Goal: Navigation & Orientation: Find specific page/section

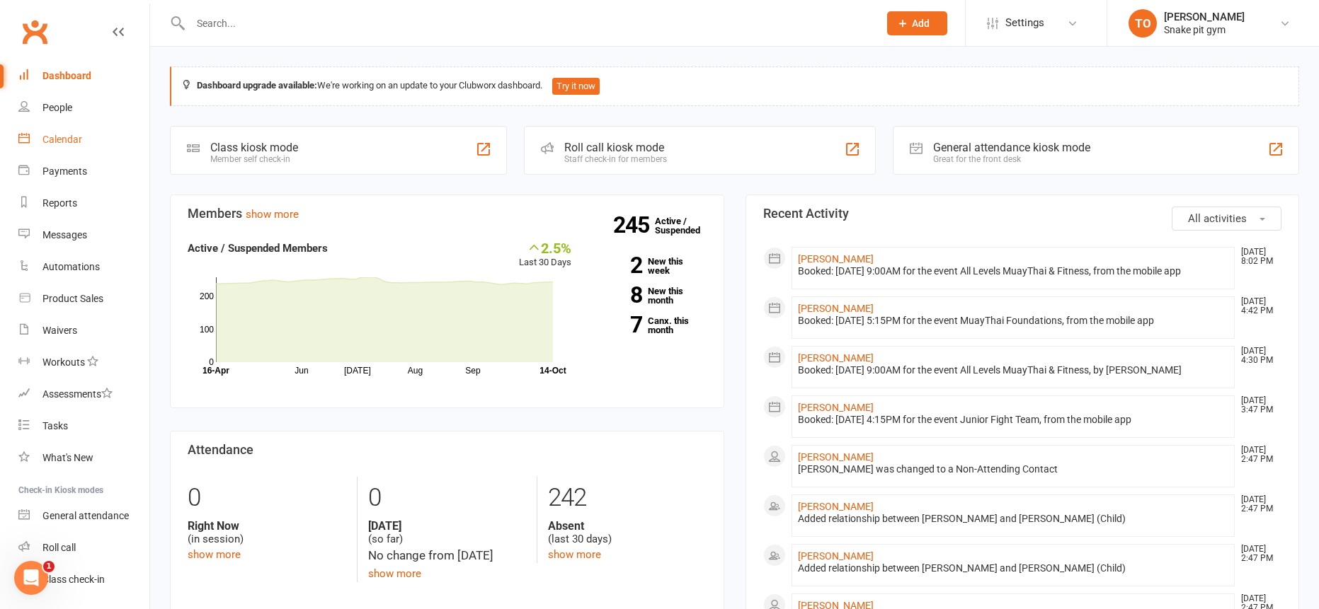
click at [82, 138] on link "Calendar" at bounding box center [83, 140] width 131 height 32
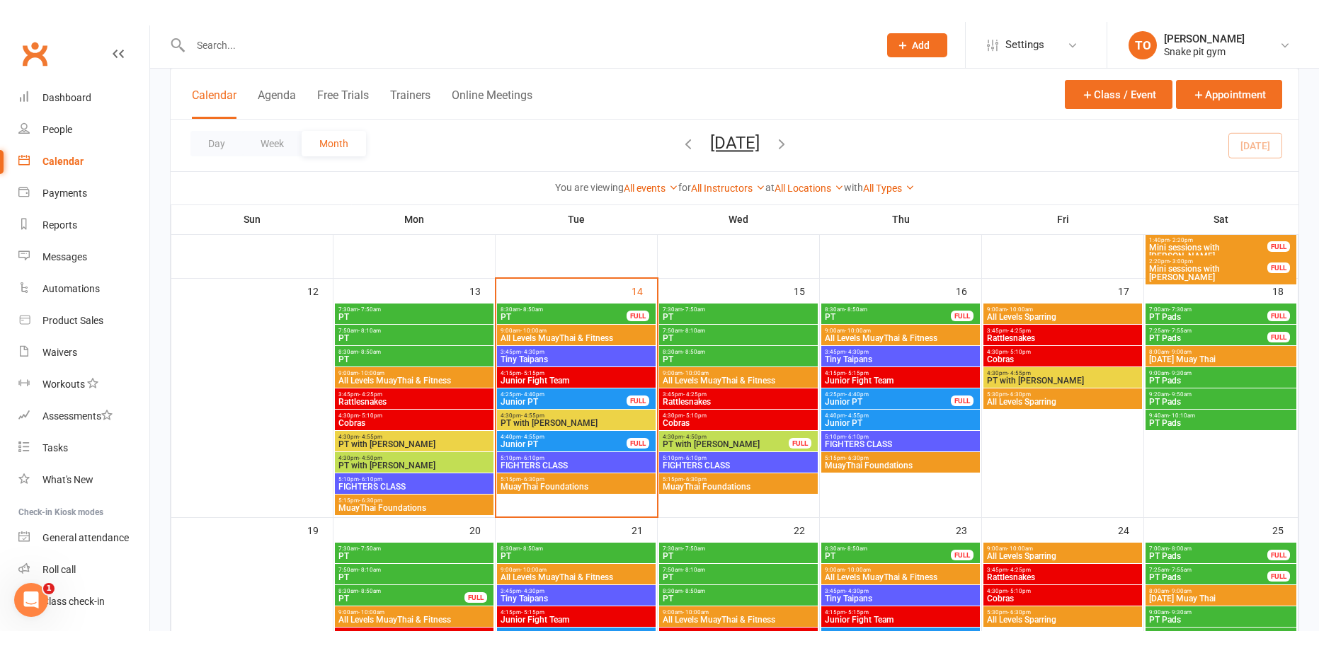
scroll to position [566, 0]
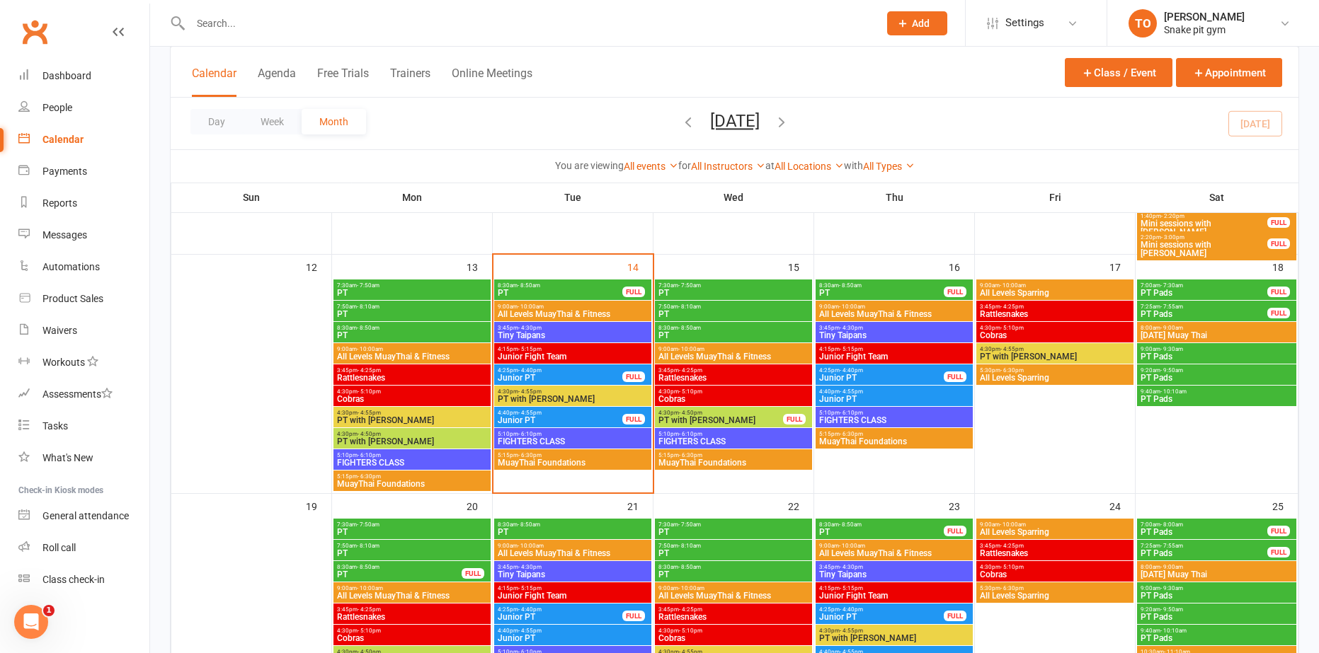
click at [728, 349] on span "9:00am - 10:00am" at bounding box center [733, 349] width 151 height 6
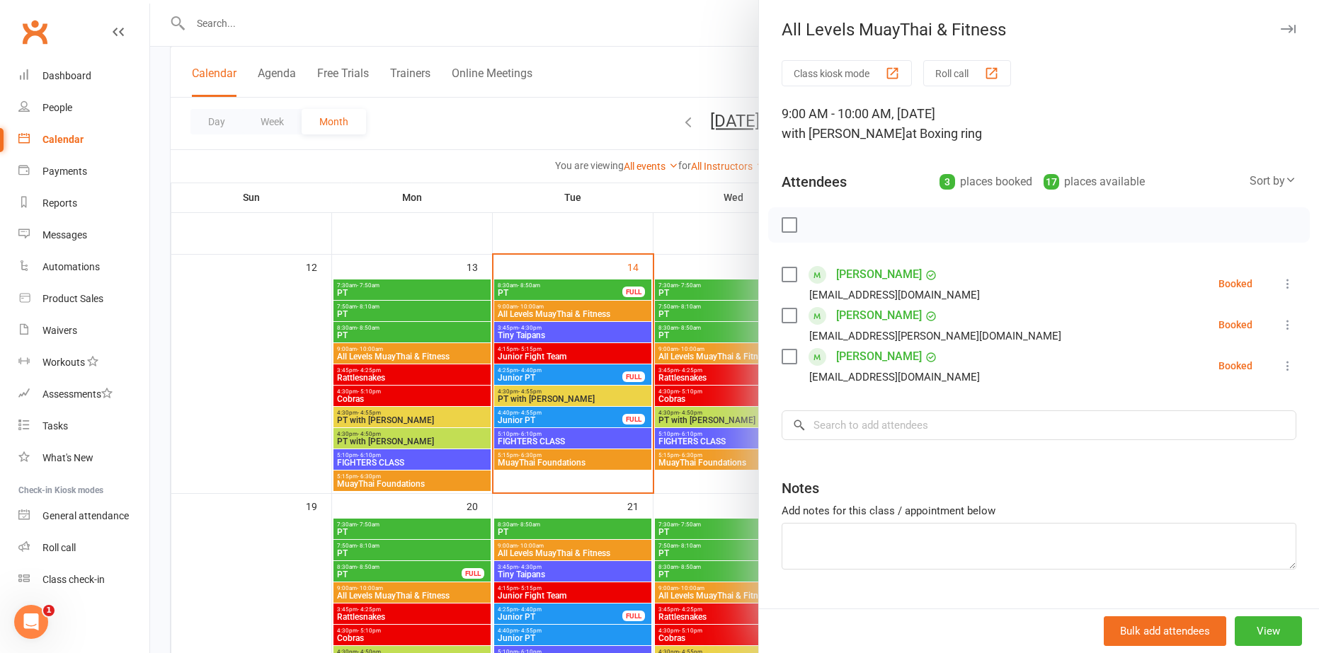
click at [691, 333] on div at bounding box center [734, 326] width 1169 height 653
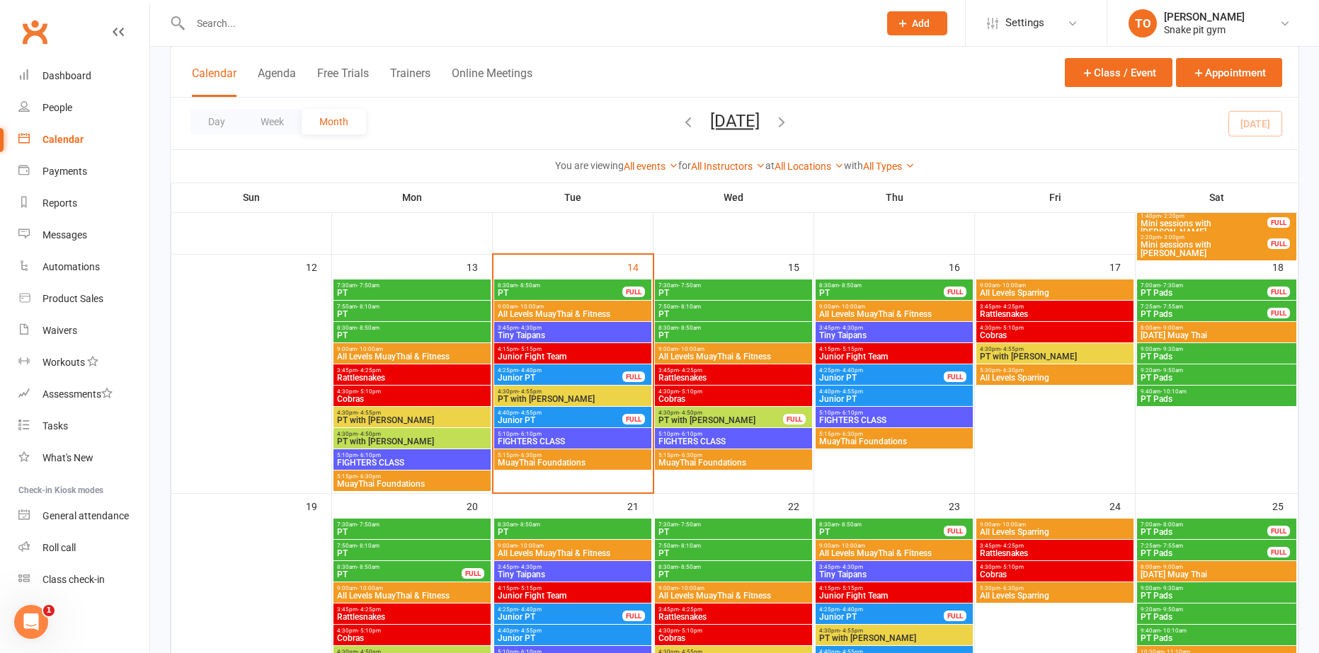
click at [691, 333] on span "PT" at bounding box center [733, 335] width 151 height 8
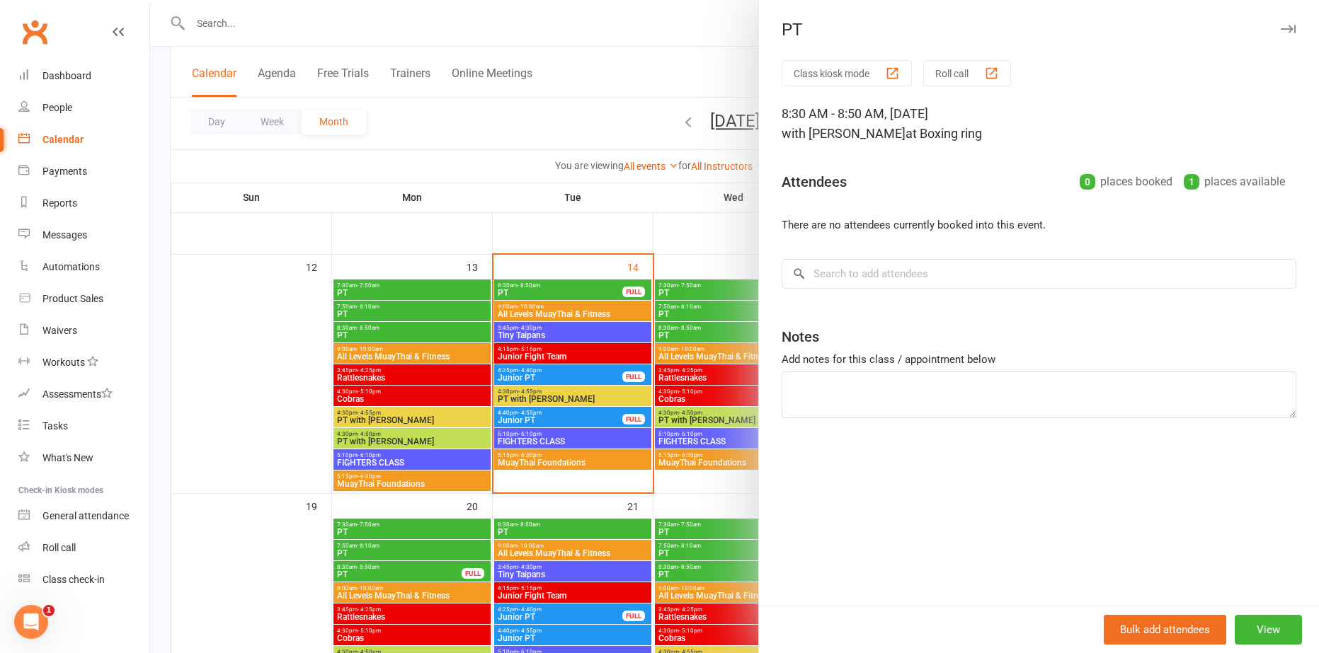
click at [706, 311] on div at bounding box center [734, 326] width 1169 height 653
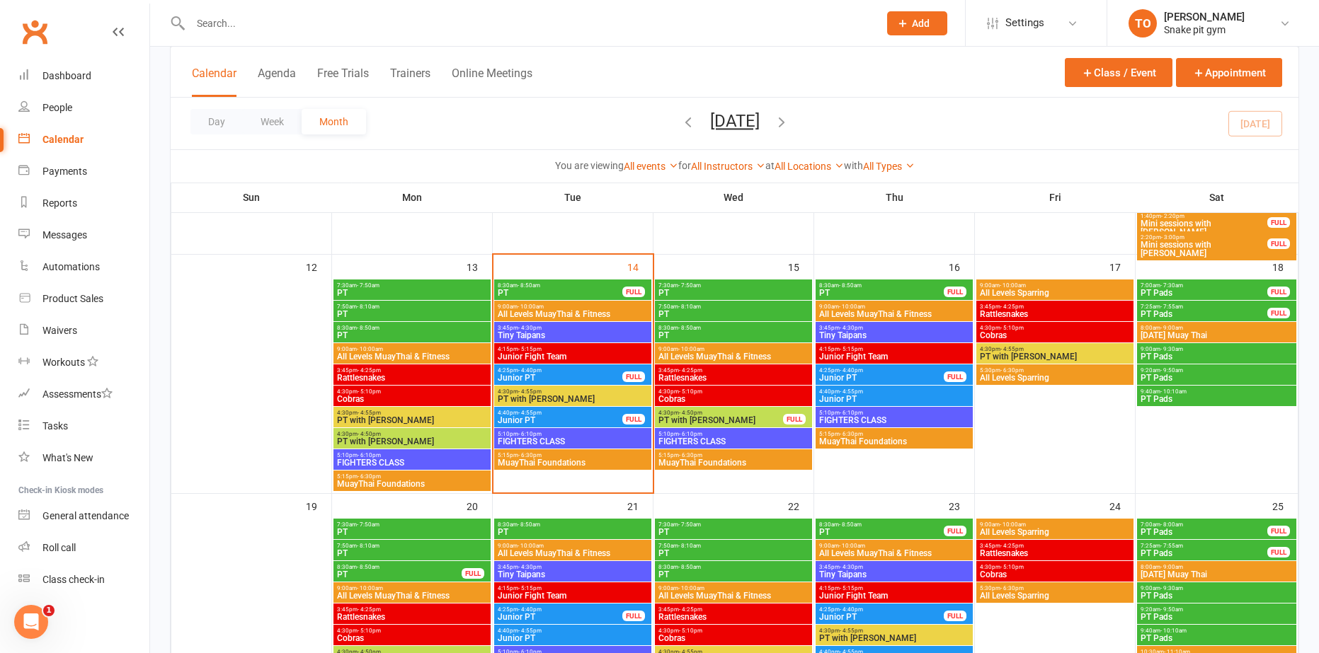
click at [706, 311] on span "PT" at bounding box center [733, 314] width 151 height 8
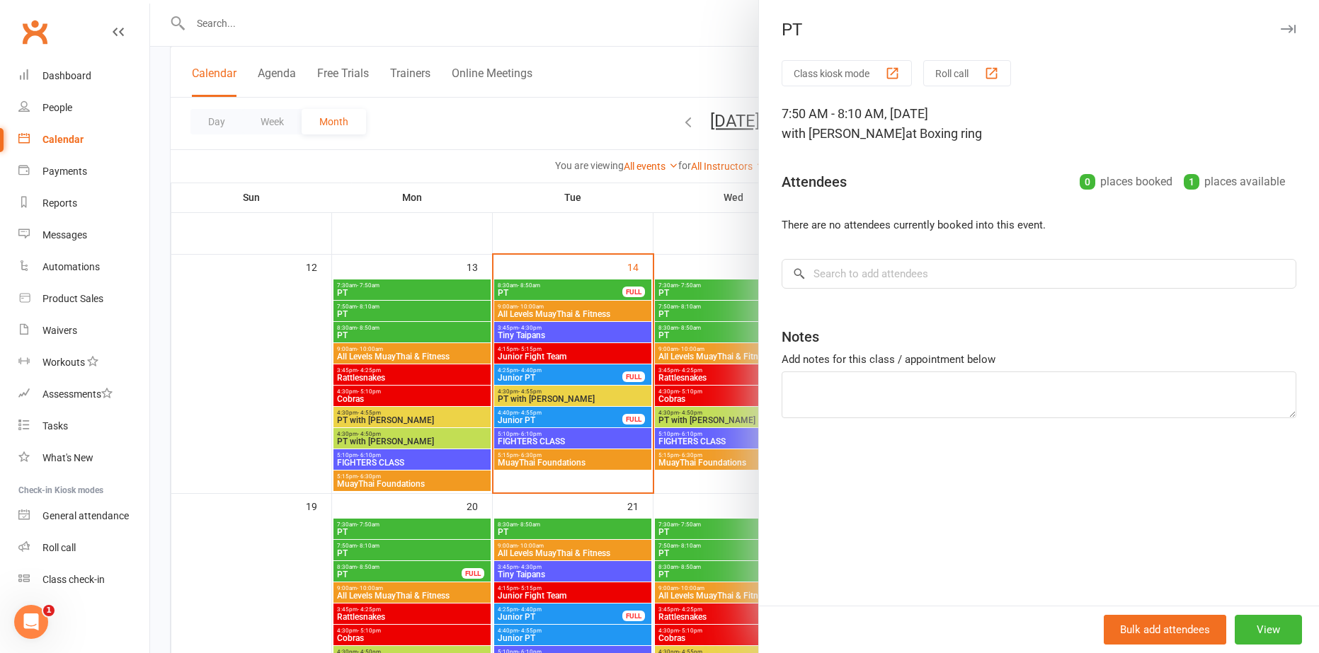
click at [711, 418] on div at bounding box center [734, 326] width 1169 height 653
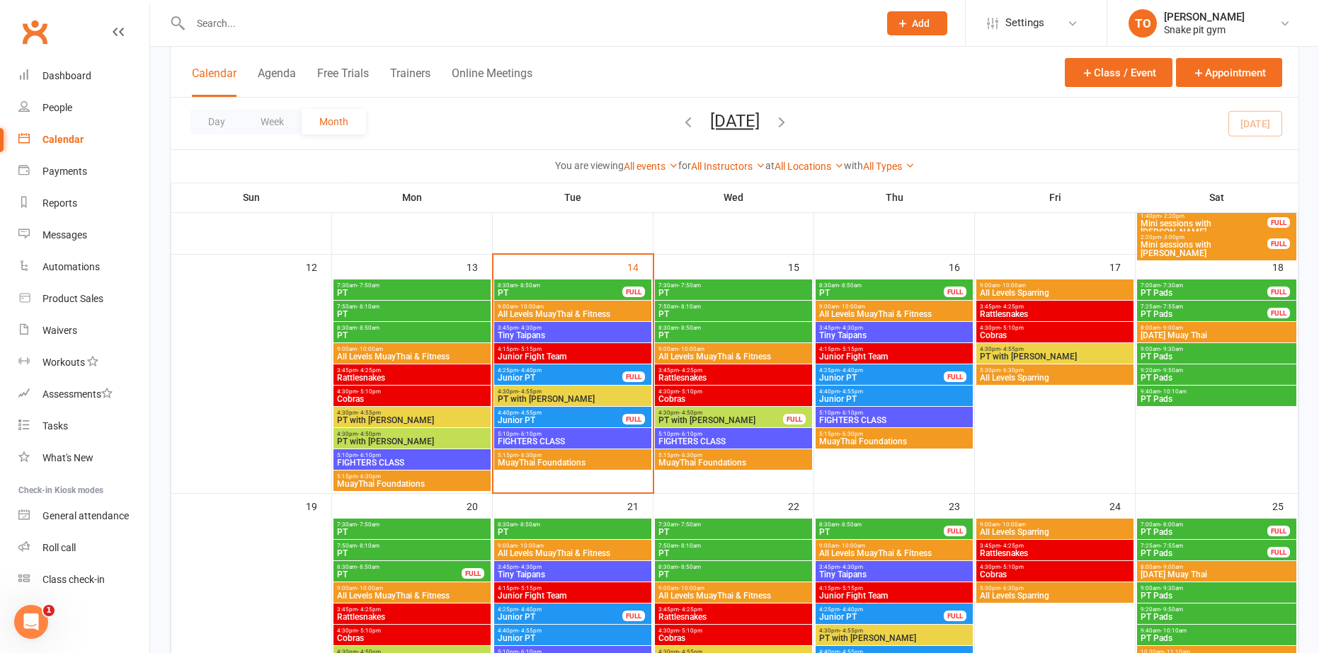
click at [709, 365] on div "3:45pm - 4:25pm Rattlesnakes" at bounding box center [733, 375] width 157 height 21
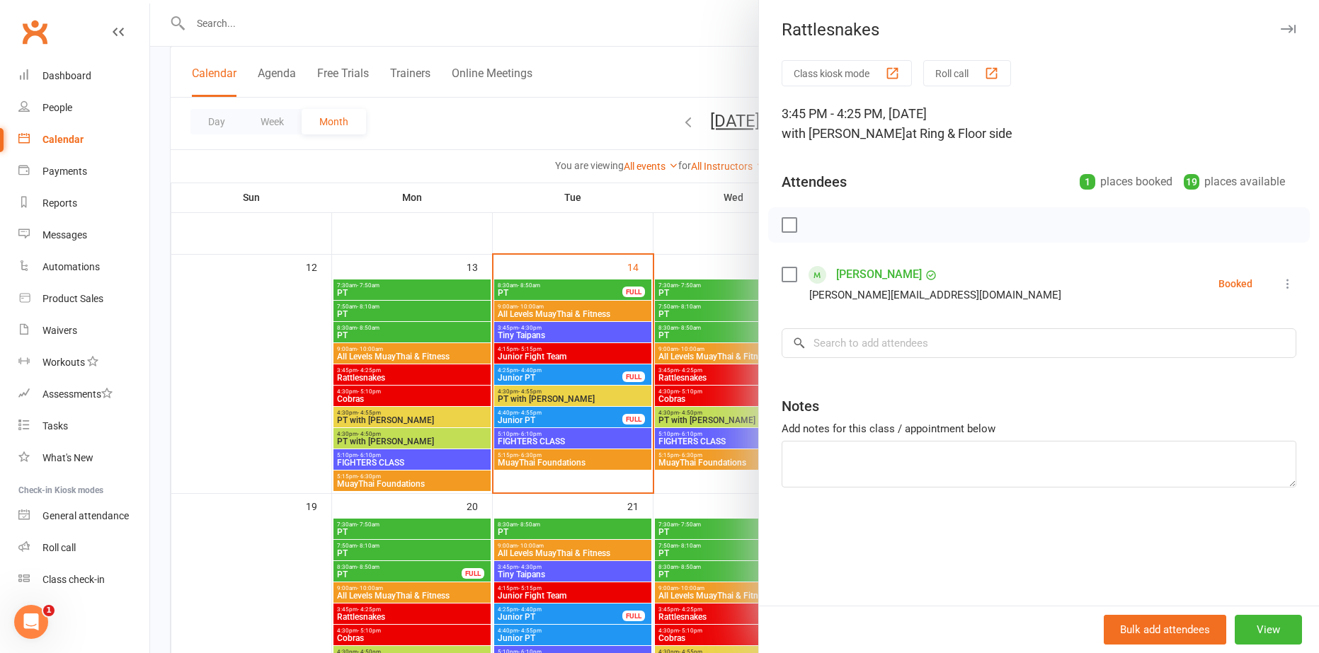
click at [704, 371] on div at bounding box center [734, 326] width 1169 height 653
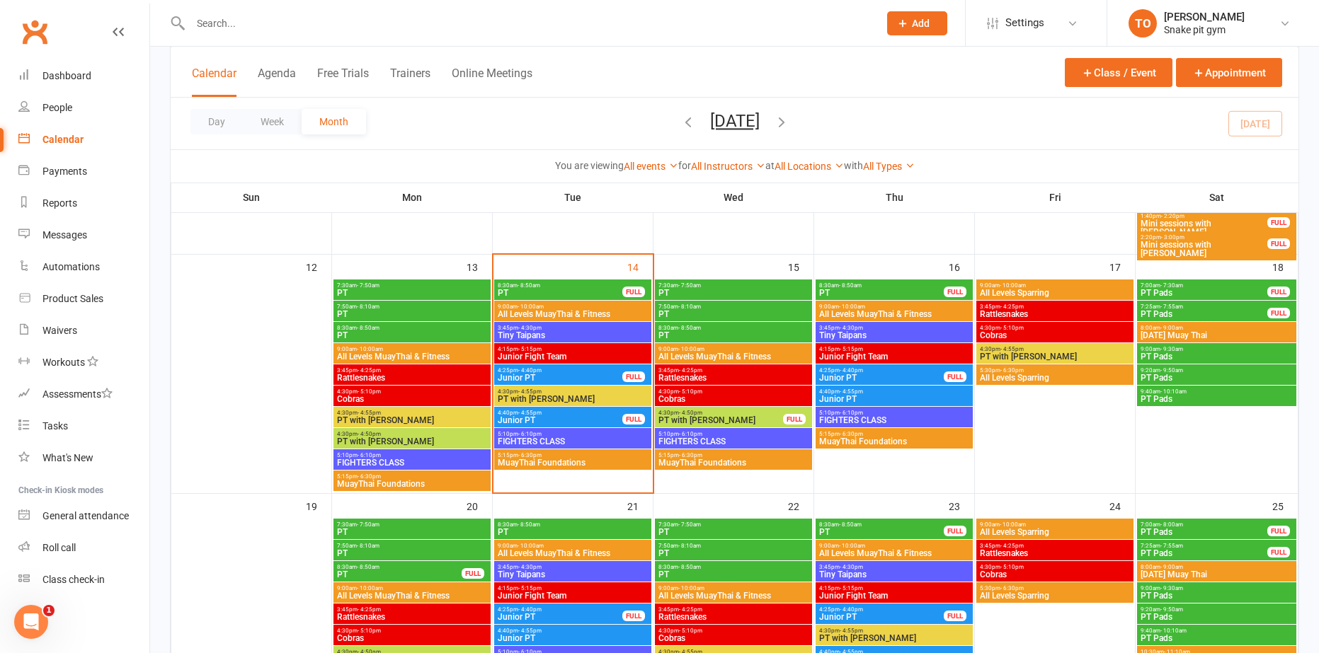
click at [704, 371] on span "3:45pm - 4:25pm" at bounding box center [733, 370] width 151 height 6
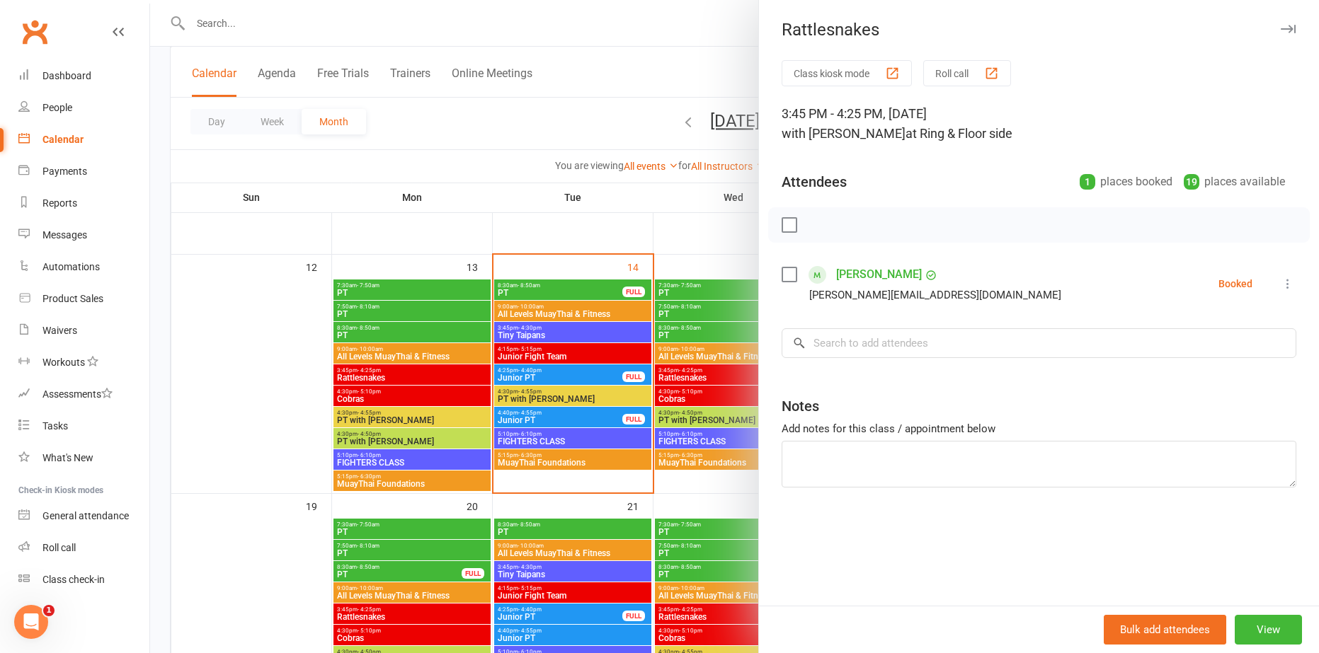
click at [687, 399] on div at bounding box center [734, 326] width 1169 height 653
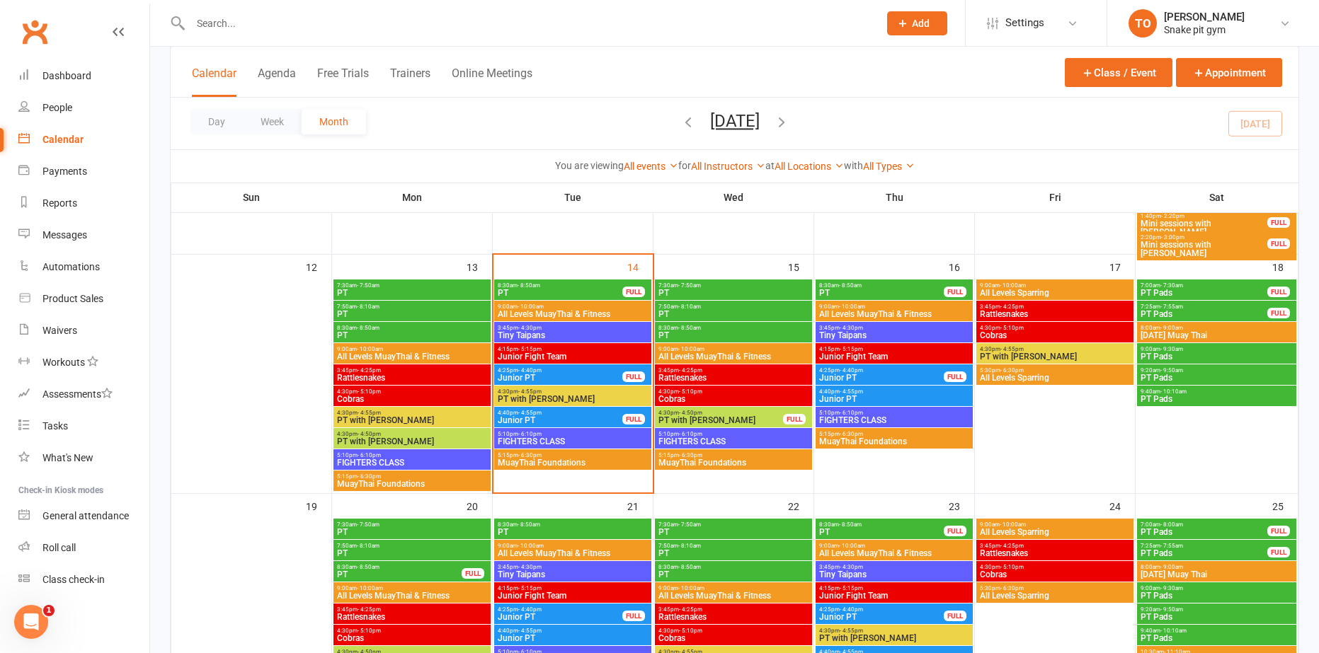
click at [687, 399] on div at bounding box center [734, 326] width 1169 height 653
click at [687, 399] on span "Cobras" at bounding box center [733, 399] width 151 height 8
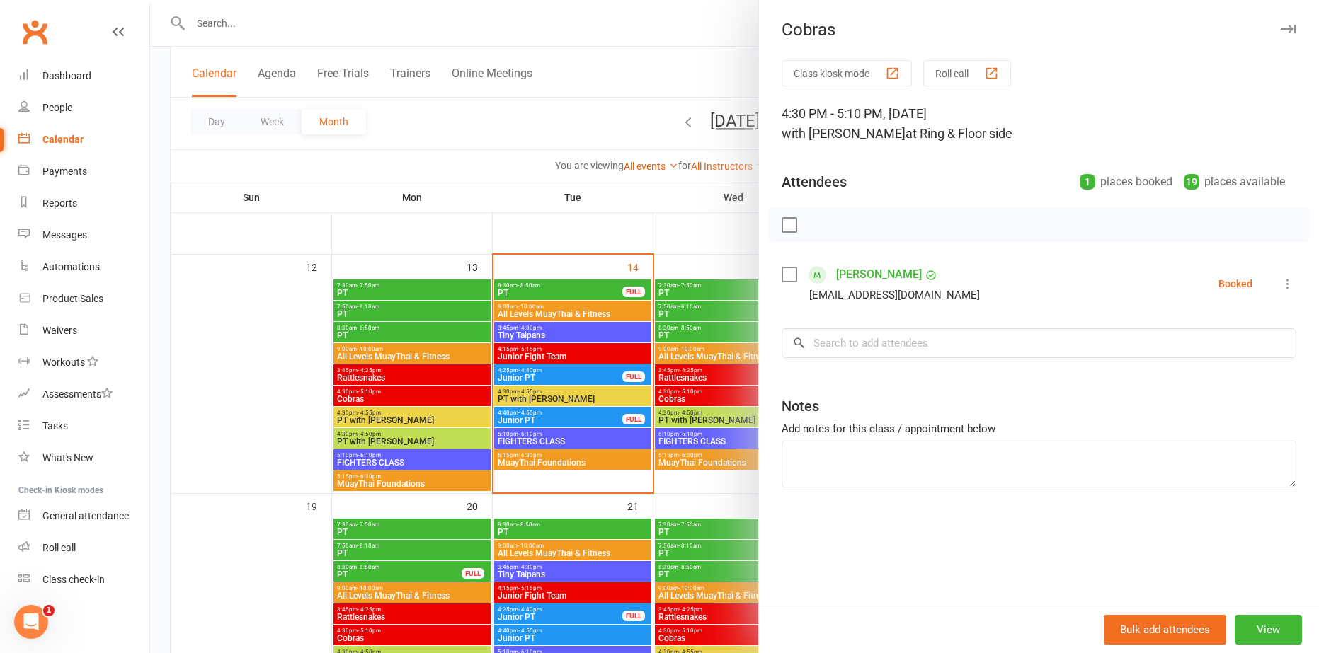
click at [676, 437] on div at bounding box center [734, 326] width 1169 height 653
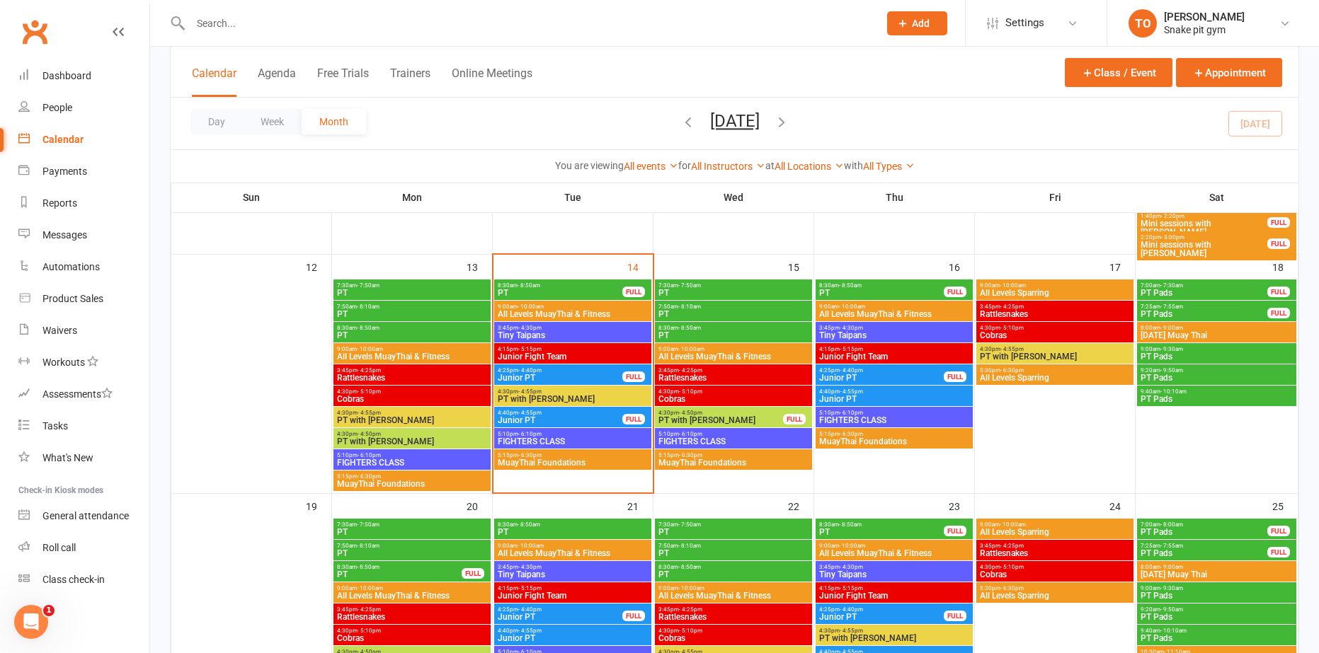
click at [678, 440] on span "FIGHTERS CLASS" at bounding box center [733, 441] width 151 height 8
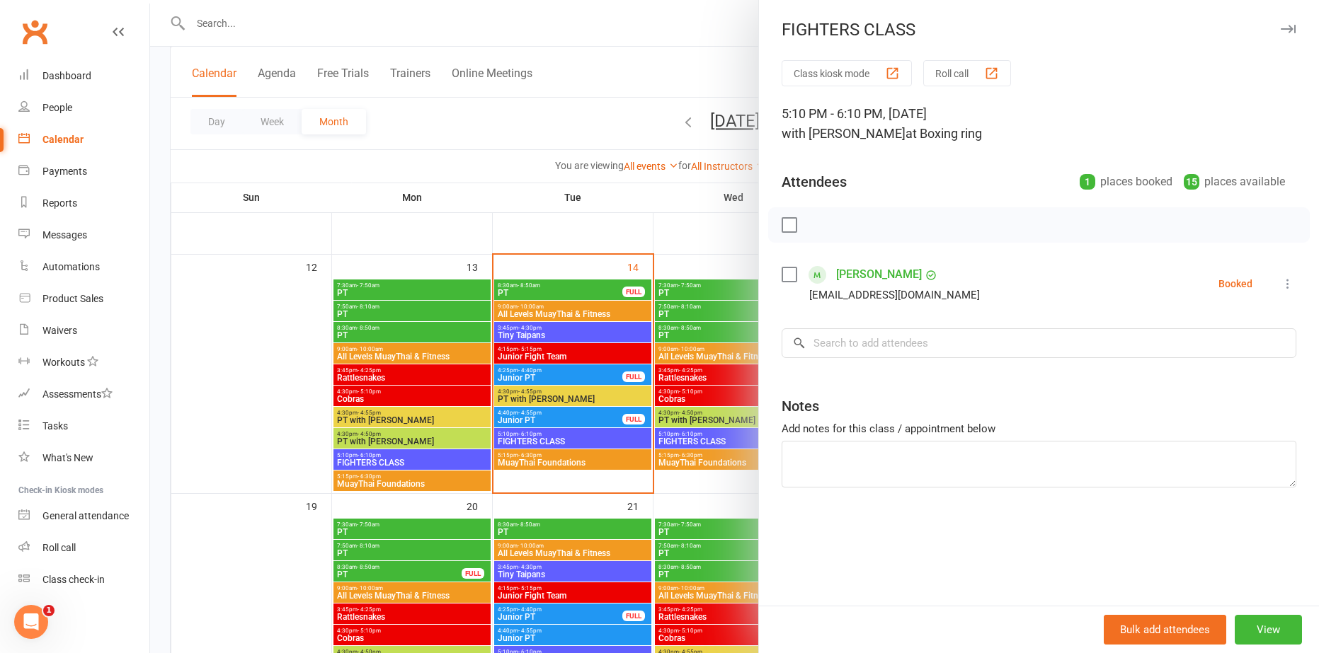
click at [702, 460] on div at bounding box center [734, 326] width 1169 height 653
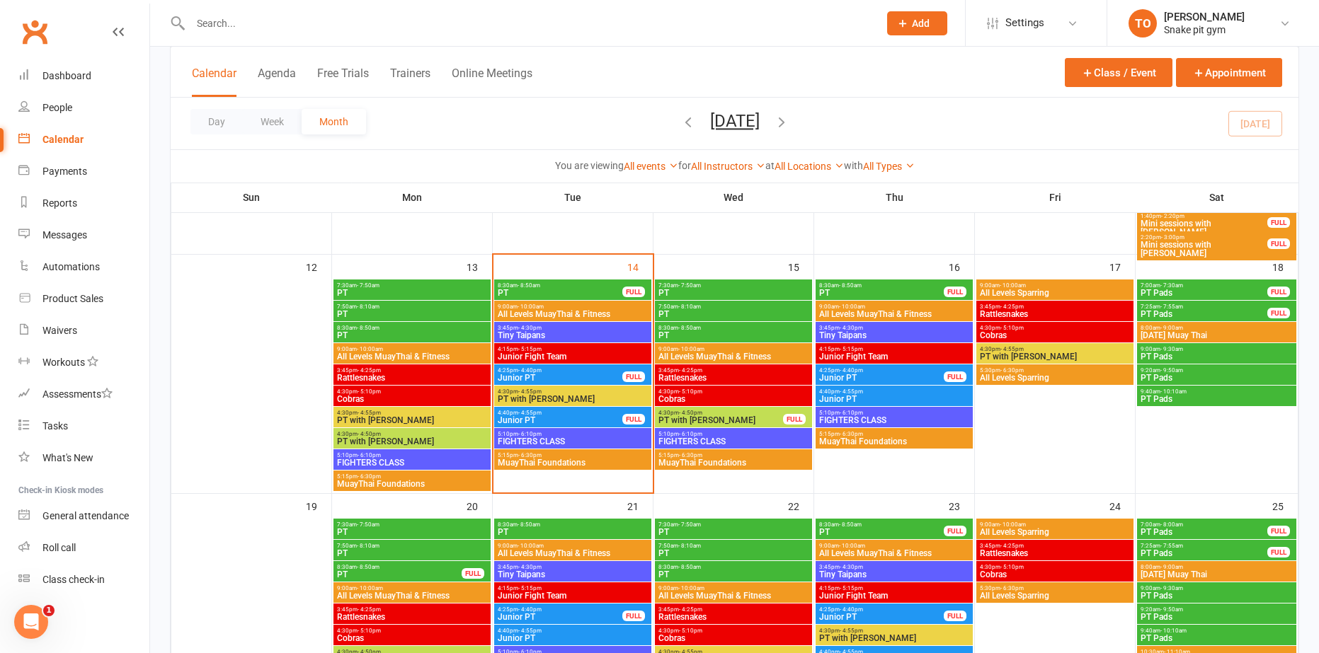
click at [702, 460] on span "MuayThai Foundations" at bounding box center [733, 463] width 151 height 8
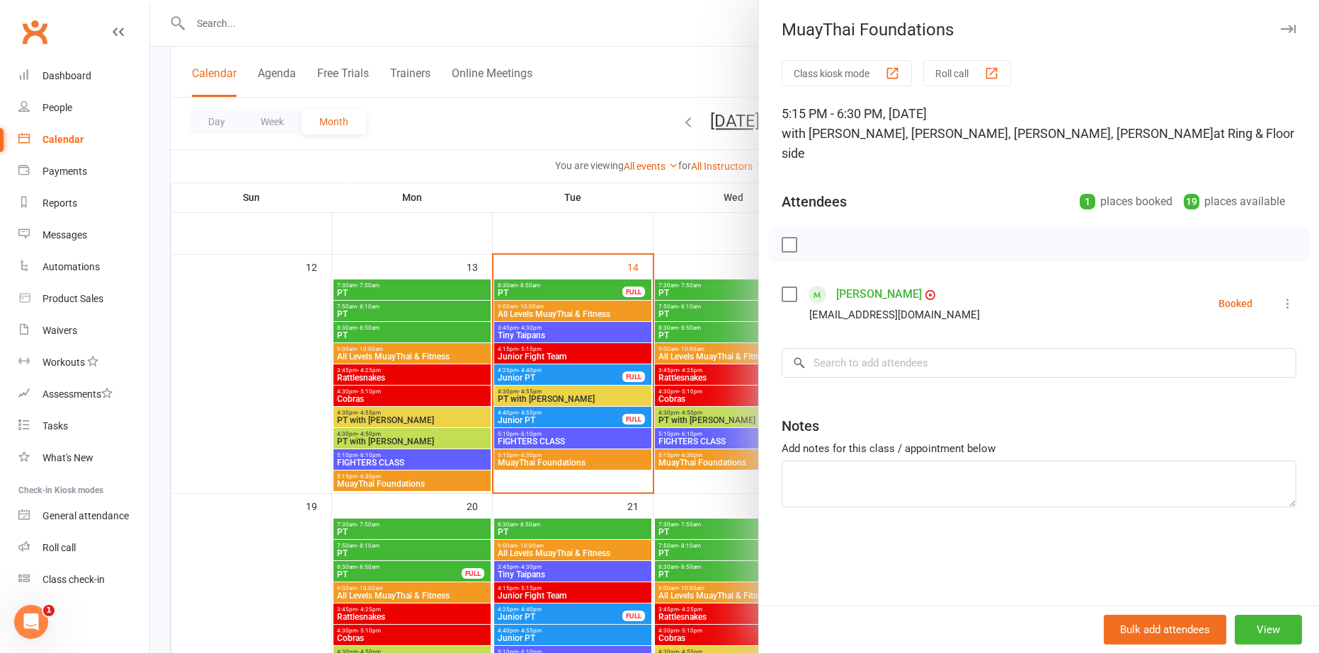
click at [699, 483] on div at bounding box center [734, 326] width 1169 height 653
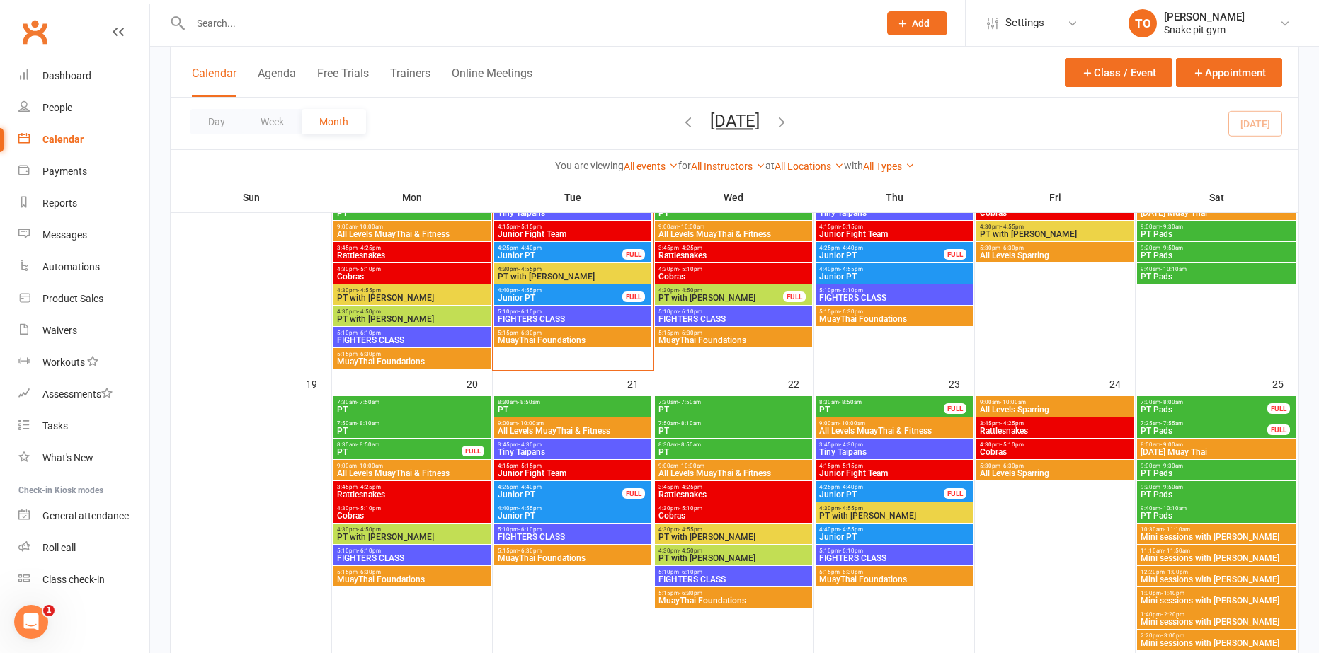
scroll to position [682, 0]
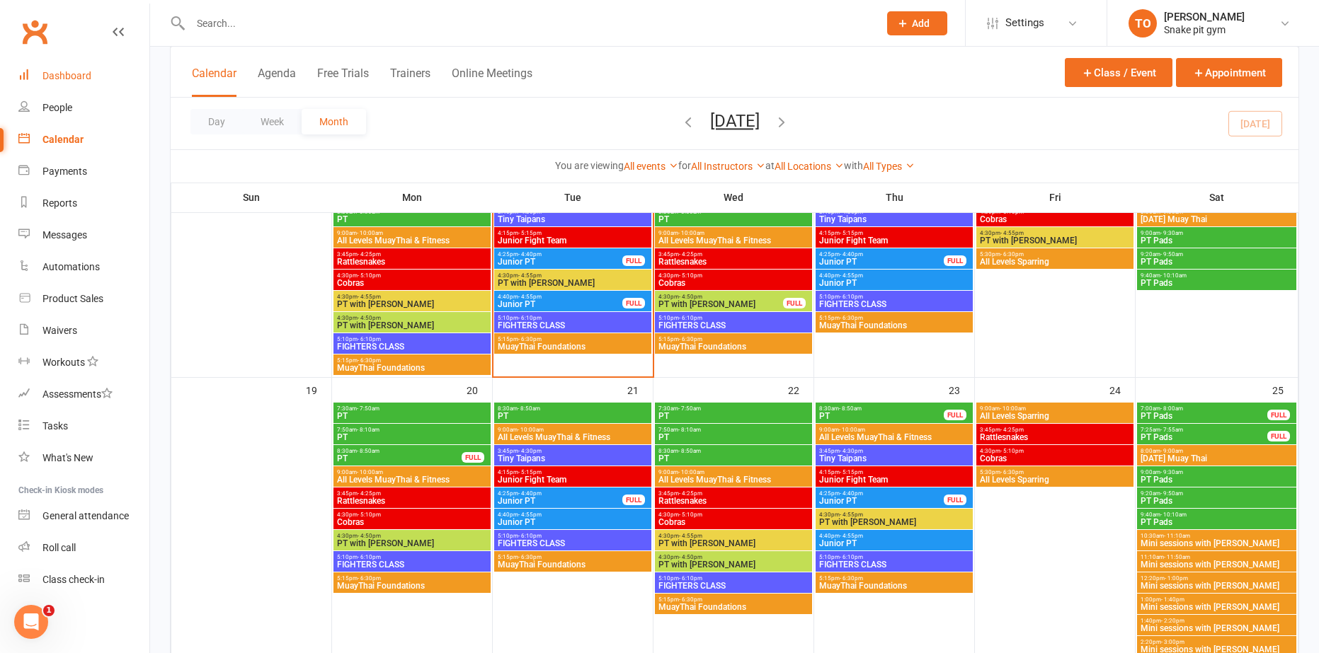
click at [67, 81] on div "Dashboard" at bounding box center [66, 75] width 49 height 11
